Goal: Task Accomplishment & Management: Manage account settings

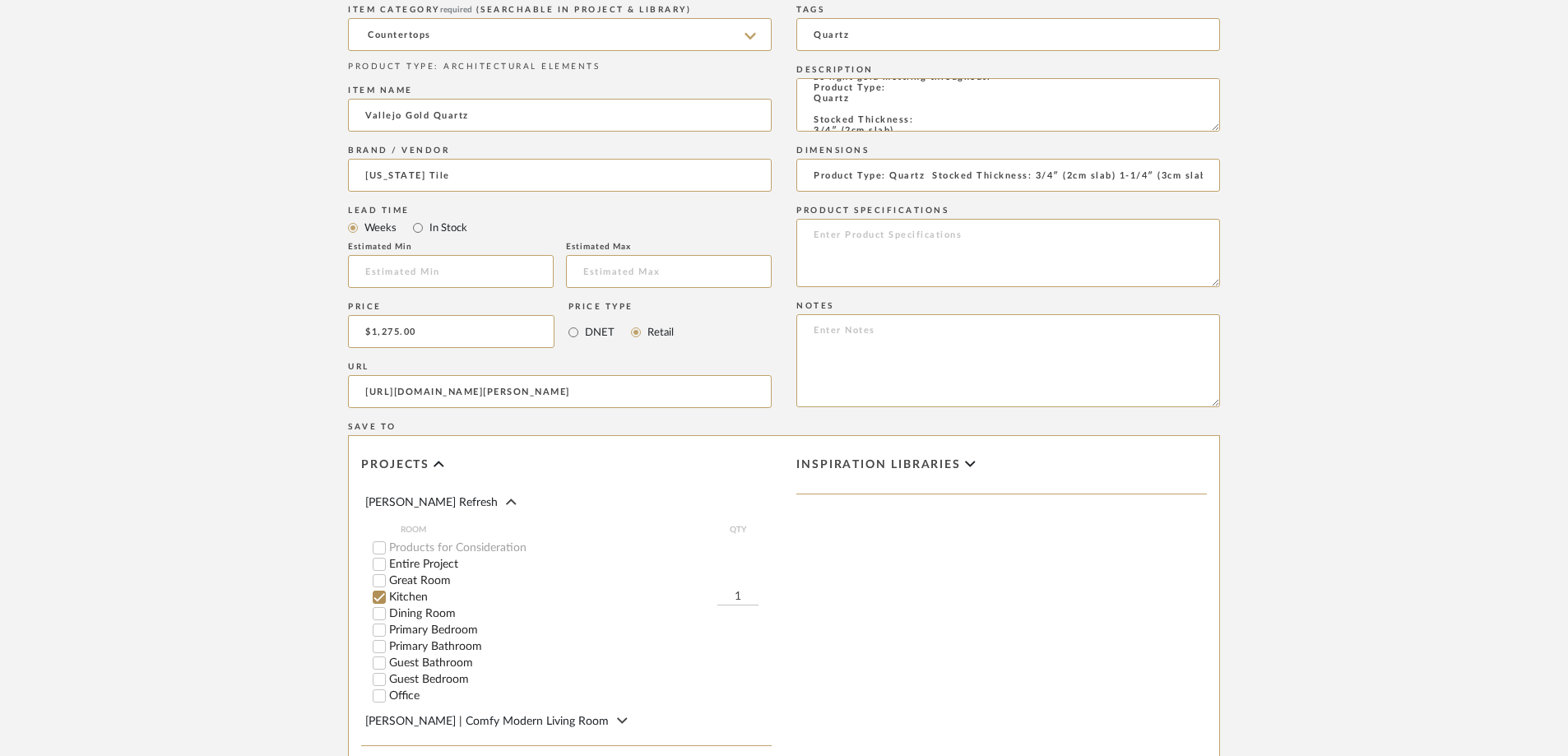
scroll to position [1064, 0]
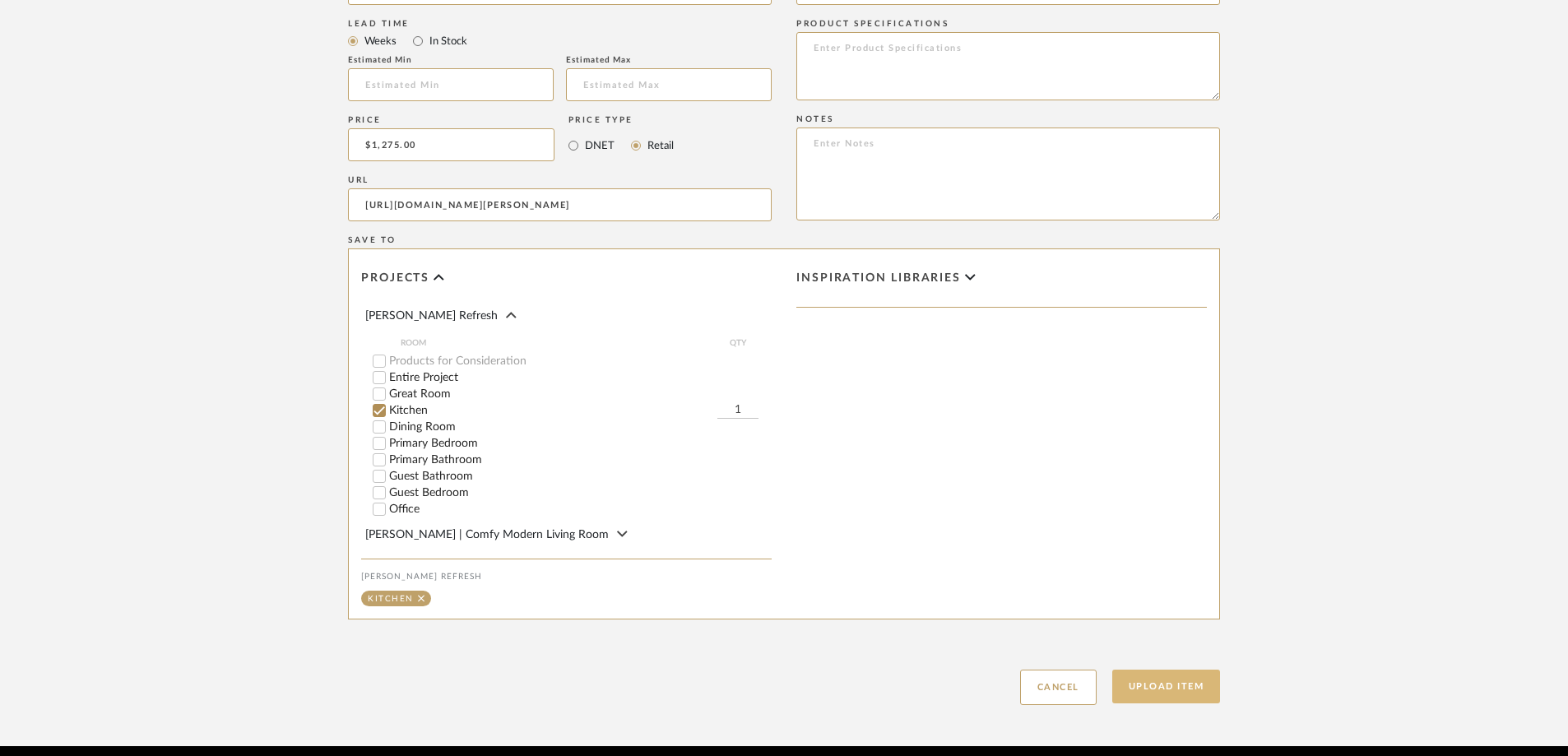
click at [1185, 670] on button "Upload Item" at bounding box center [1166, 686] width 108 height 34
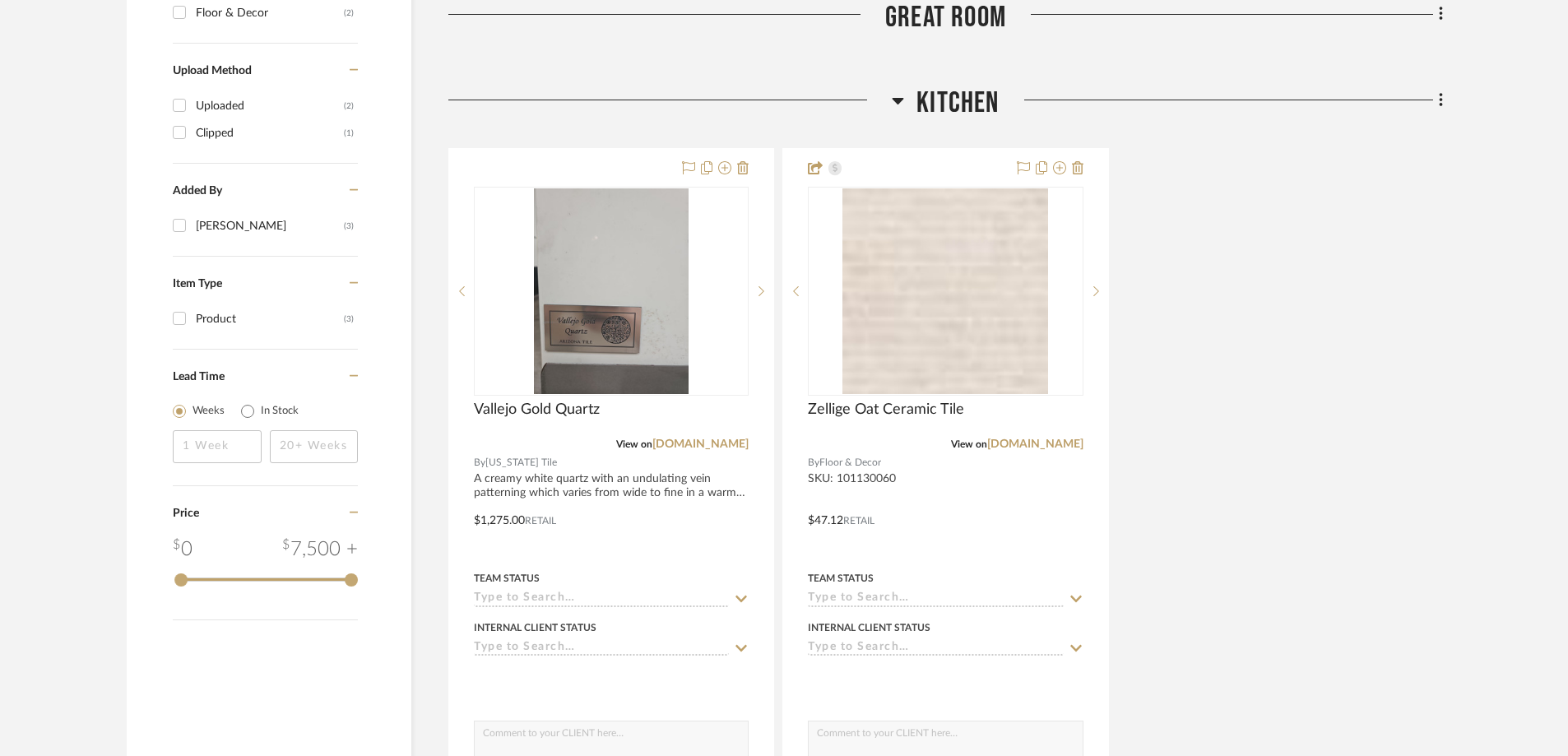
scroll to position [1383, 0]
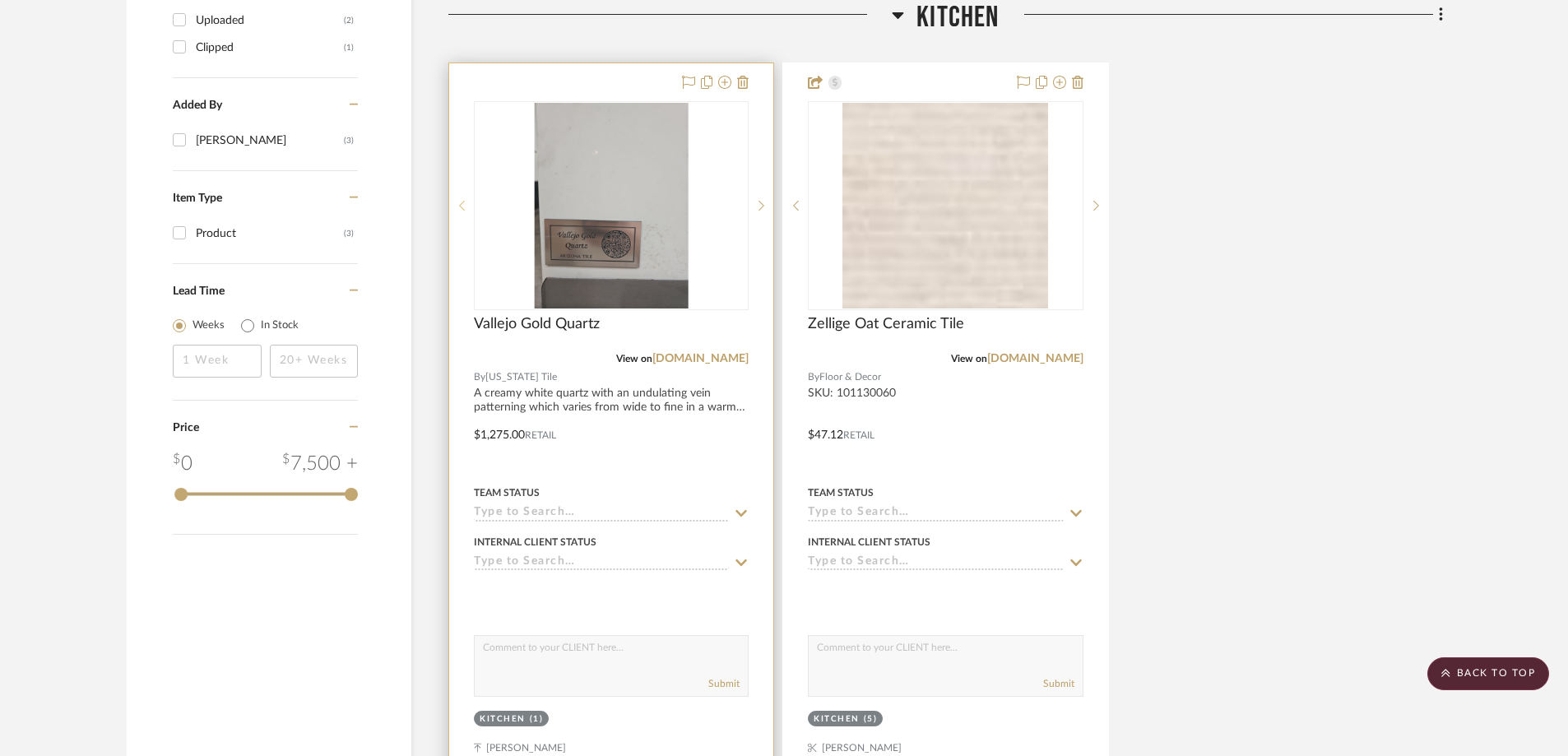
click at [463, 207] on icon at bounding box center [462, 206] width 6 height 12
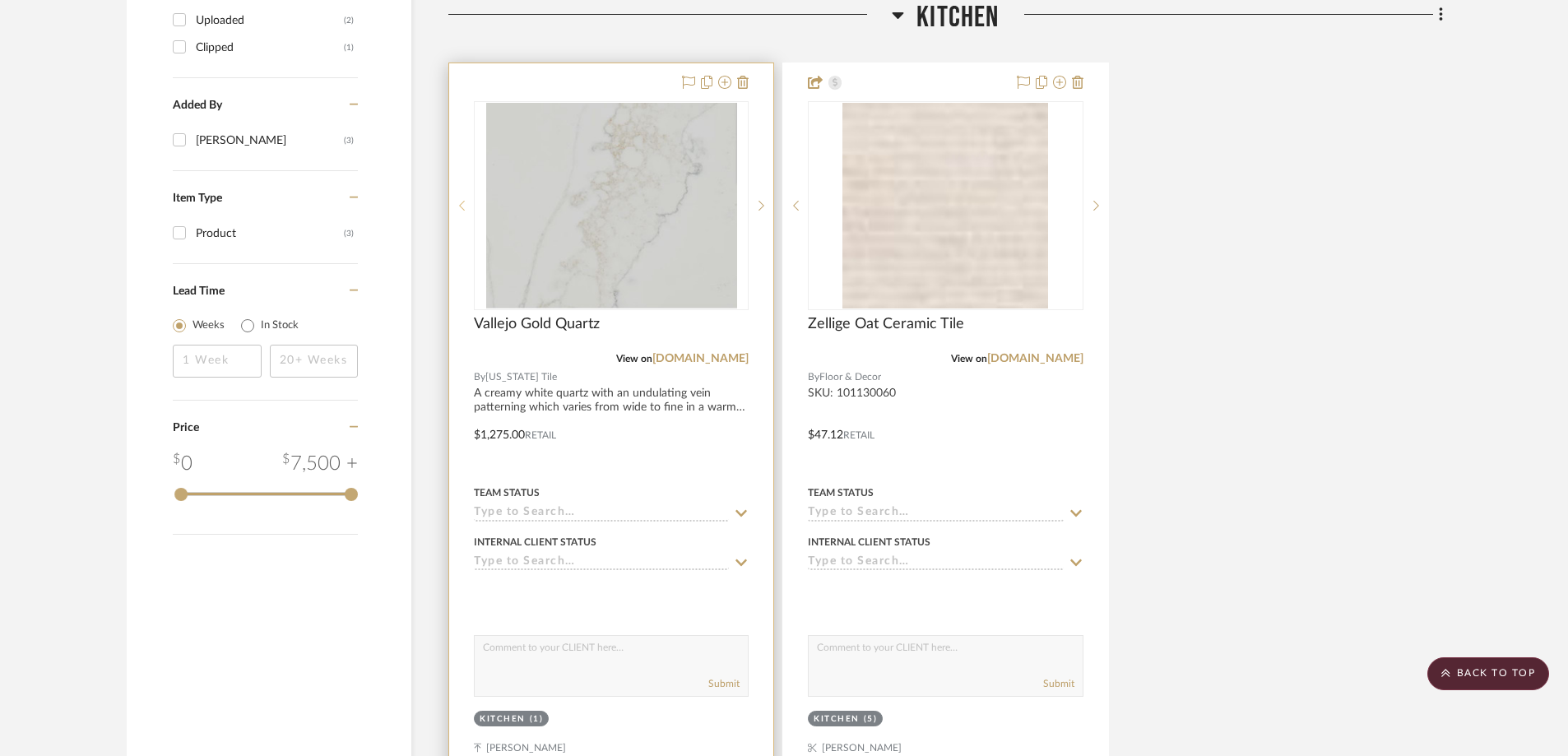
click at [459, 197] on div at bounding box center [461, 206] width 24 height 209
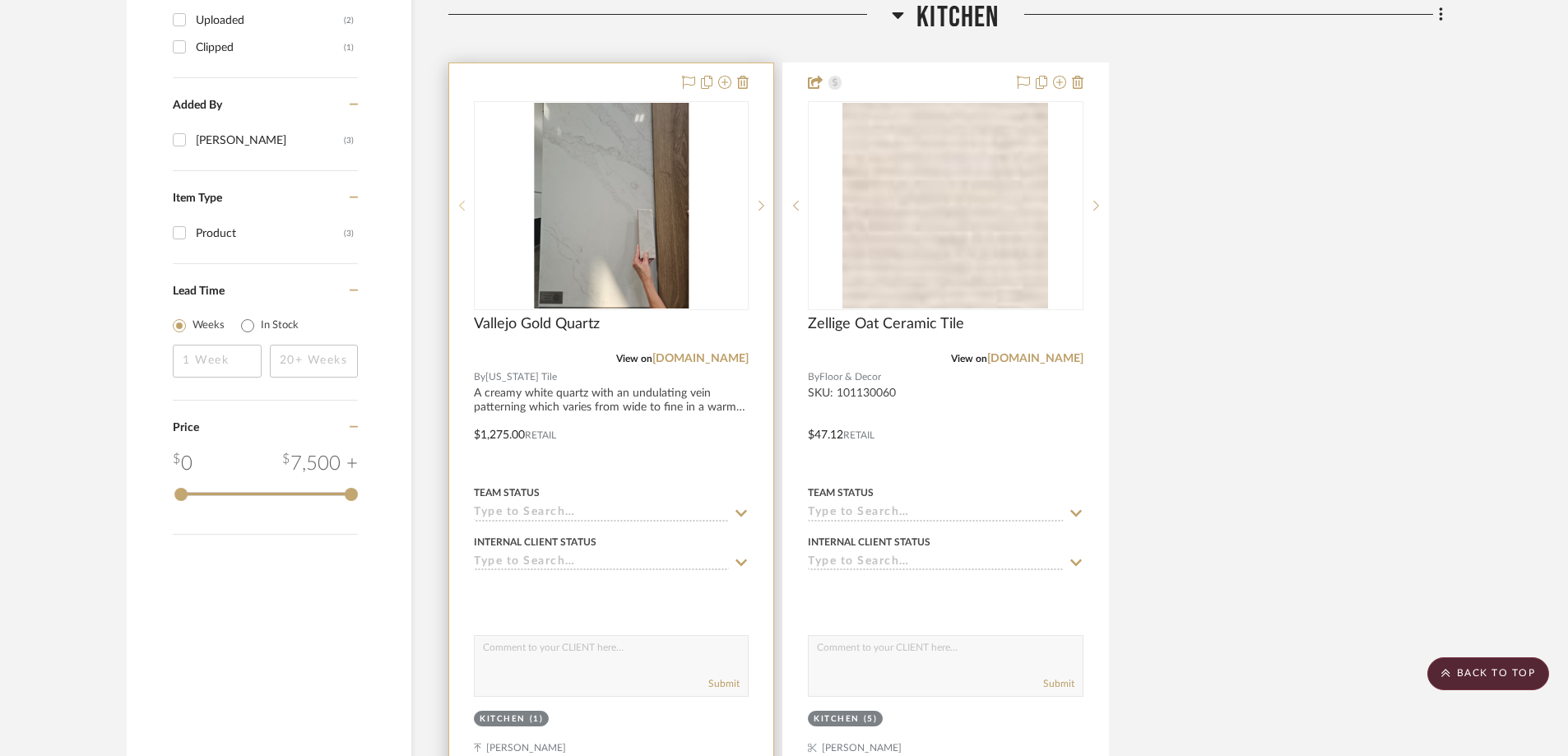
click at [459, 197] on div at bounding box center [461, 206] width 24 height 209
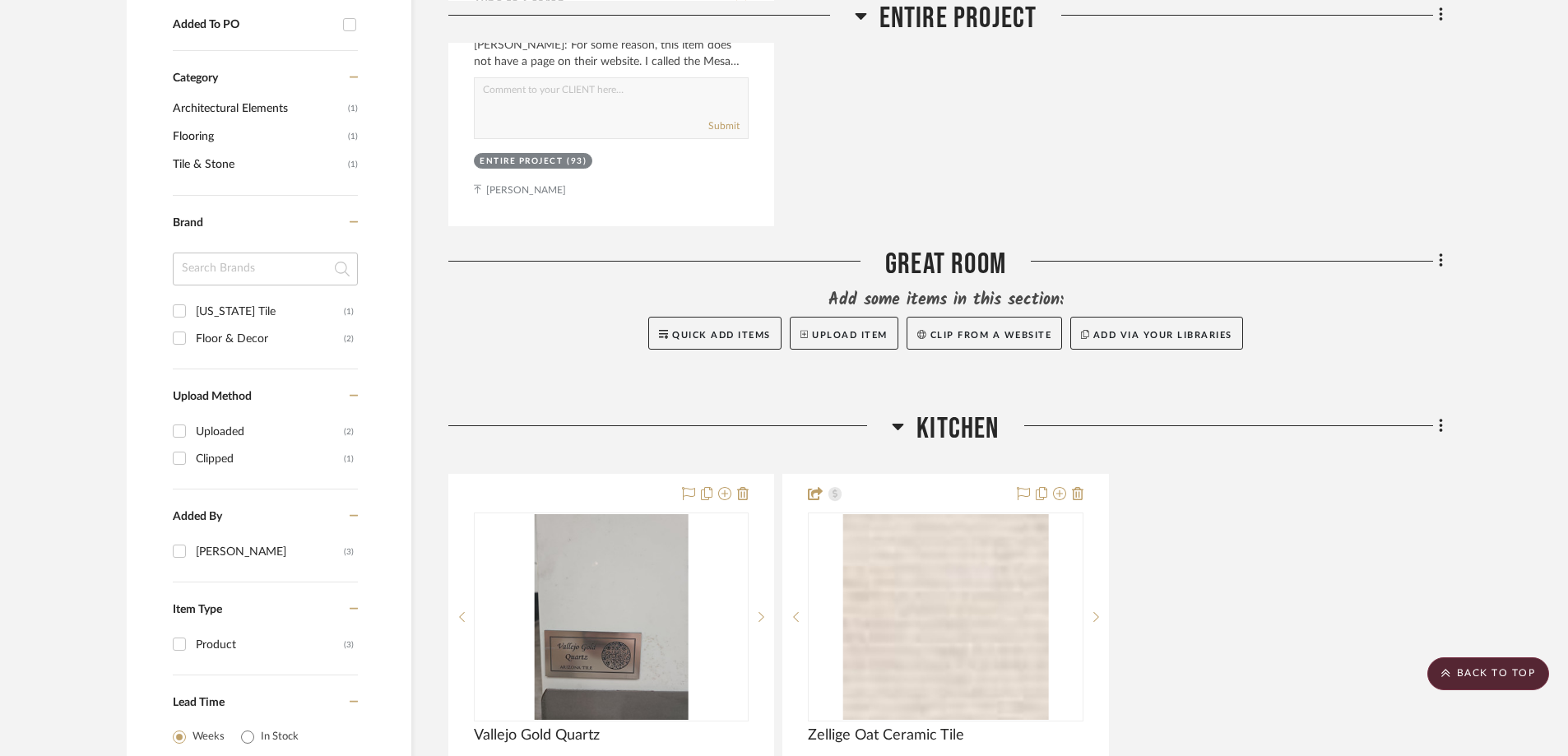
scroll to position [726, 0]
